Goal: Information Seeking & Learning: Learn about a topic

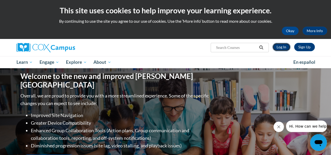
click at [278, 46] on link "Log In" at bounding box center [281, 47] width 18 height 8
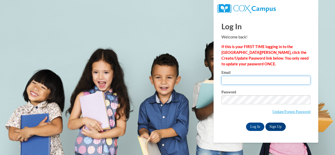
click at [246, 83] on input "Email" at bounding box center [265, 80] width 89 height 9
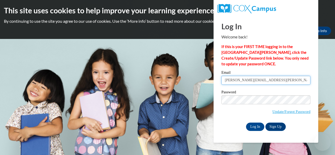
type input "e031563@muscogee.k12.ga.us"
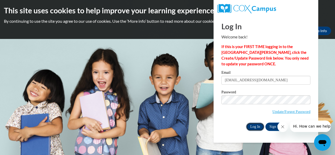
click at [252, 126] on input "Log In" at bounding box center [255, 127] width 18 height 8
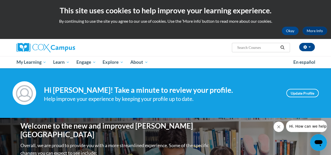
click at [254, 49] on input "Search..." at bounding box center [257, 47] width 42 height 6
type input "a"
type input "mark up books"
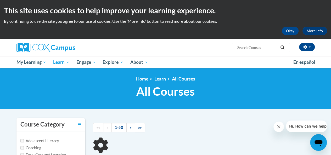
type input "mark up books"
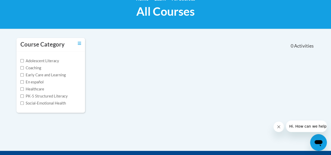
scroll to position [82, 0]
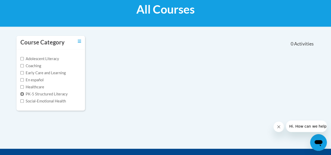
click at [20, 95] on input "PK-5 Structured Literacy" at bounding box center [21, 93] width 3 height 3
checkbox input "true"
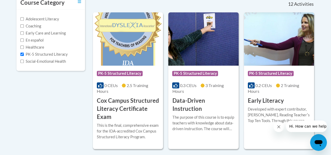
scroll to position [0, 0]
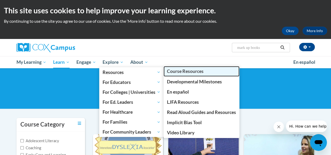
click at [190, 76] on link "Course Resources" at bounding box center [201, 71] width 76 height 10
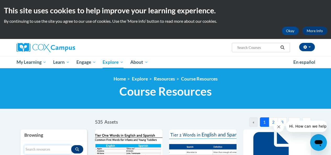
click at [53, 148] on input "Search resources" at bounding box center [47, 149] width 47 height 9
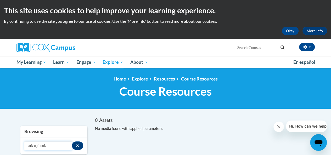
drag, startPoint x: 64, startPoint y: 146, endPoint x: 0, endPoint y: 125, distance: 67.8
click at [0, 125] on body "This site uses cookies to help improve your learning experience. By continuing …" at bounding box center [165, 155] width 331 height 311
type input "START"
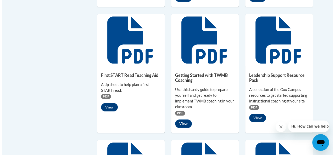
scroll to position [237, 0]
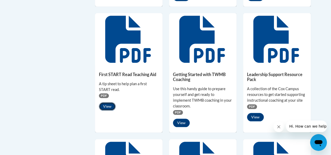
click at [107, 111] on button "View" at bounding box center [107, 106] width 17 height 8
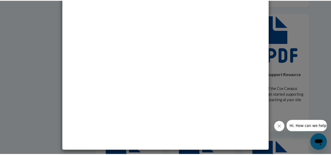
scroll to position [0, 0]
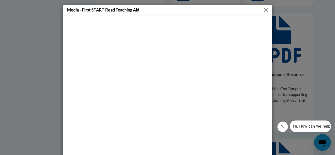
click at [264, 11] on button "Close" at bounding box center [266, 10] width 7 height 7
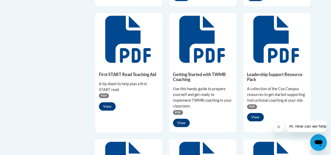
click at [127, 54] on icon at bounding box center [127, 39] width 45 height 47
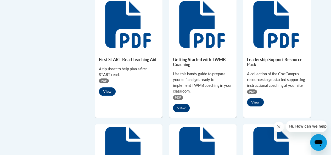
scroll to position [256, 0]
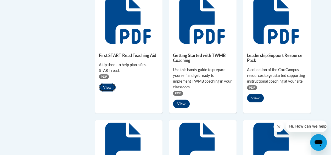
click at [106, 92] on button "View" at bounding box center [107, 87] width 17 height 8
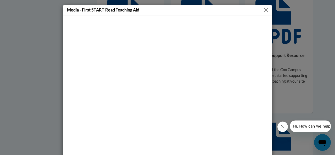
click at [264, 10] on button "Close" at bounding box center [266, 10] width 7 height 7
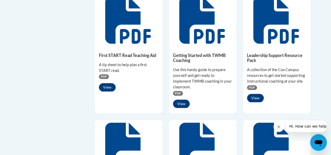
click at [127, 34] on icon at bounding box center [128, 20] width 47 height 47
click at [116, 58] on h5 "First START Read Teaching Aid" at bounding box center [129, 55] width 60 height 5
click at [104, 79] on span "PDF" at bounding box center [104, 76] width 10 height 5
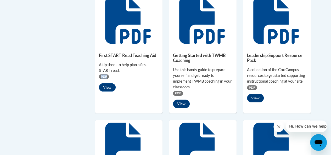
click at [104, 79] on span "PDF" at bounding box center [104, 76] width 10 height 5
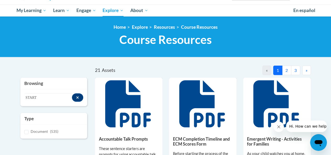
scroll to position [53, 0]
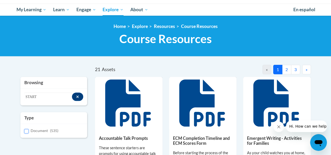
click at [25, 130] on input "Document (535)" at bounding box center [26, 131] width 4 height 4
checkbox input "true"
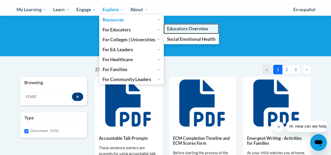
click at [186, 28] on span "Educators Overview" at bounding box center [187, 28] width 41 height 5
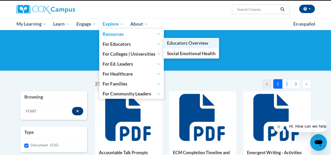
scroll to position [0, 0]
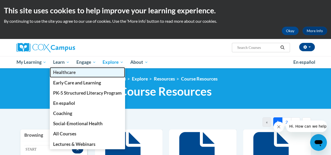
click at [66, 68] on link "Healthcare" at bounding box center [87, 72] width 75 height 10
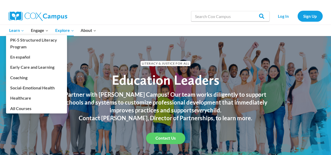
click at [19, 31] on span "Learn Expand" at bounding box center [16, 30] width 15 height 7
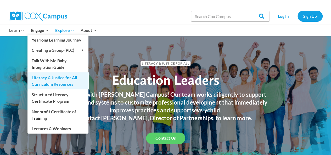
click at [49, 82] on link "Literacy & Justice for All Curriculum Resources" at bounding box center [57, 80] width 61 height 17
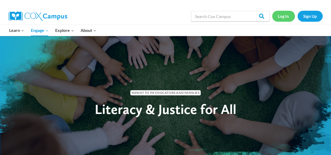
click at [281, 16] on link "Log In" at bounding box center [283, 16] width 23 height 11
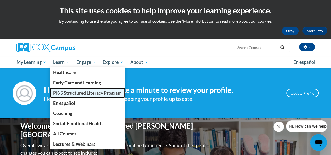
click at [65, 92] on span "PK-5 Structured Literacy Program" at bounding box center [87, 92] width 69 height 5
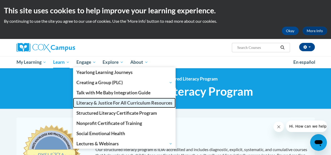
click at [101, 102] on span "Literacy & Justice For All Curriculum Resources" at bounding box center [124, 102] width 96 height 5
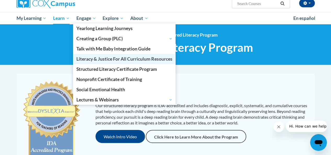
scroll to position [44, 0]
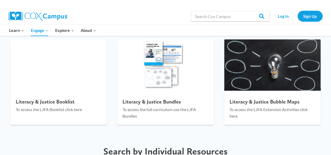
scroll to position [770, 0]
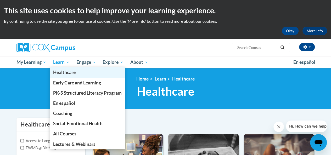
click at [66, 68] on link "Healthcare" at bounding box center [87, 72] width 75 height 10
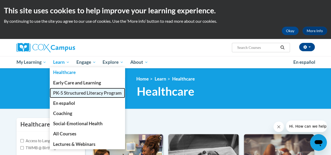
click at [71, 93] on span "PK-5 Structured Literacy Program" at bounding box center [87, 92] width 69 height 5
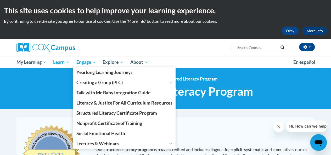
click at [89, 62] on span "Engage" at bounding box center [86, 62] width 20 height 6
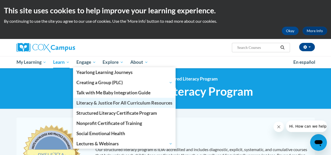
click at [158, 102] on span "Literacy & Justice For All Curriculum Resources" at bounding box center [124, 102] width 96 height 5
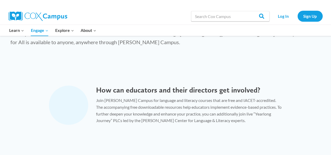
scroll to position [417, 0]
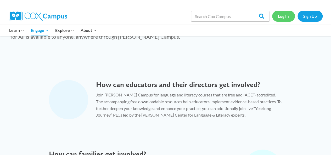
click at [278, 18] on link "Log In" at bounding box center [283, 16] width 23 height 11
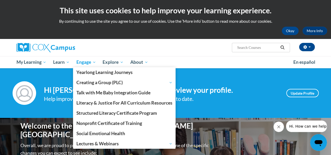
click at [88, 60] on span "Engage" at bounding box center [86, 62] width 20 height 6
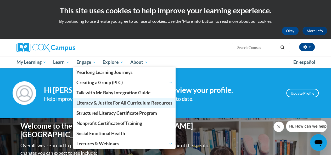
click at [161, 103] on span "Literacy & Justice For All Curriculum Resources" at bounding box center [124, 102] width 96 height 5
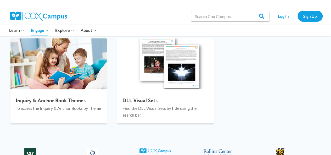
scroll to position [895, 0]
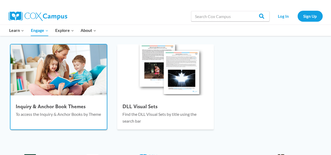
click at [63, 104] on h4 "Inquiry & Anchor Book Themes" at bounding box center [59, 106] width 86 height 6
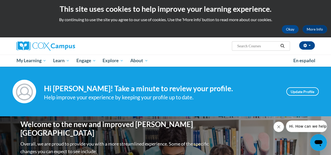
scroll to position [0, 0]
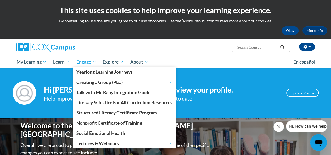
click at [90, 62] on span "Engage" at bounding box center [86, 62] width 20 height 6
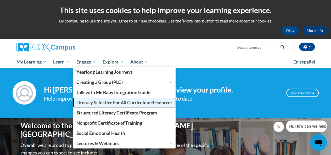
click at [166, 102] on span "Literacy & Justice For All Curriculum Resources" at bounding box center [124, 102] width 96 height 5
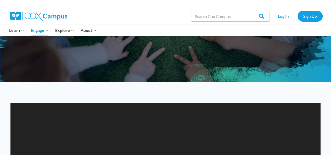
scroll to position [84, 0]
